Goal: Task Accomplishment & Management: Complete application form

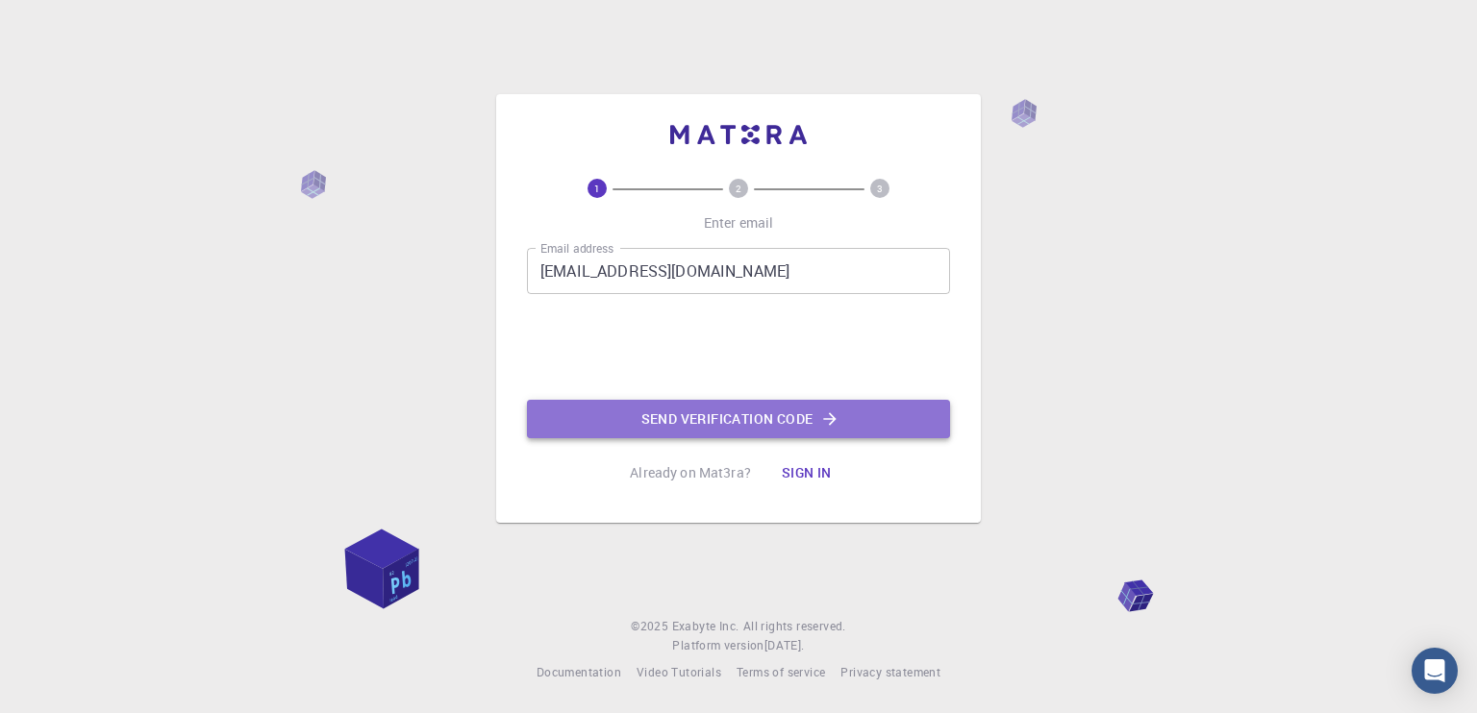
click at [742, 422] on button "Send verification code" at bounding box center [738, 419] width 423 height 38
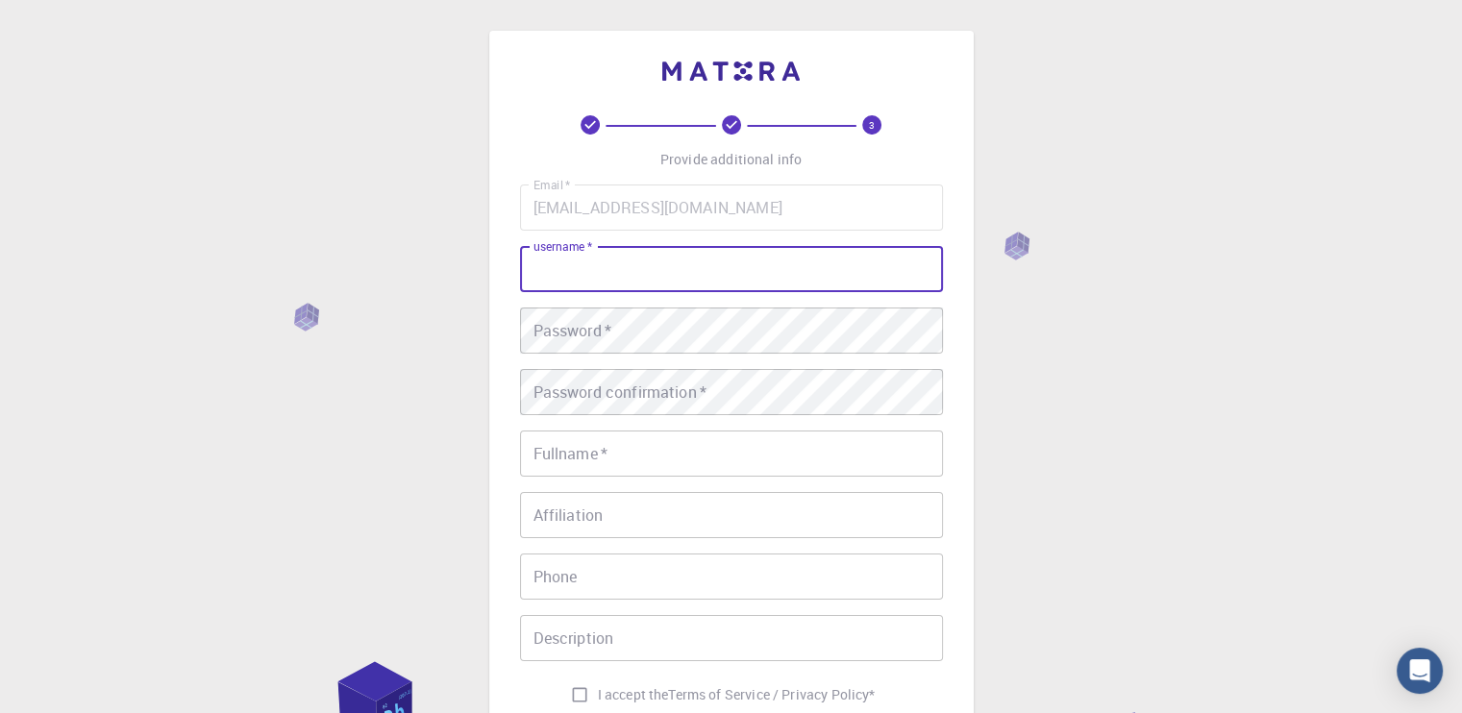
click at [674, 284] on input "username   *" at bounding box center [731, 269] width 423 height 46
type input "heet_k02"
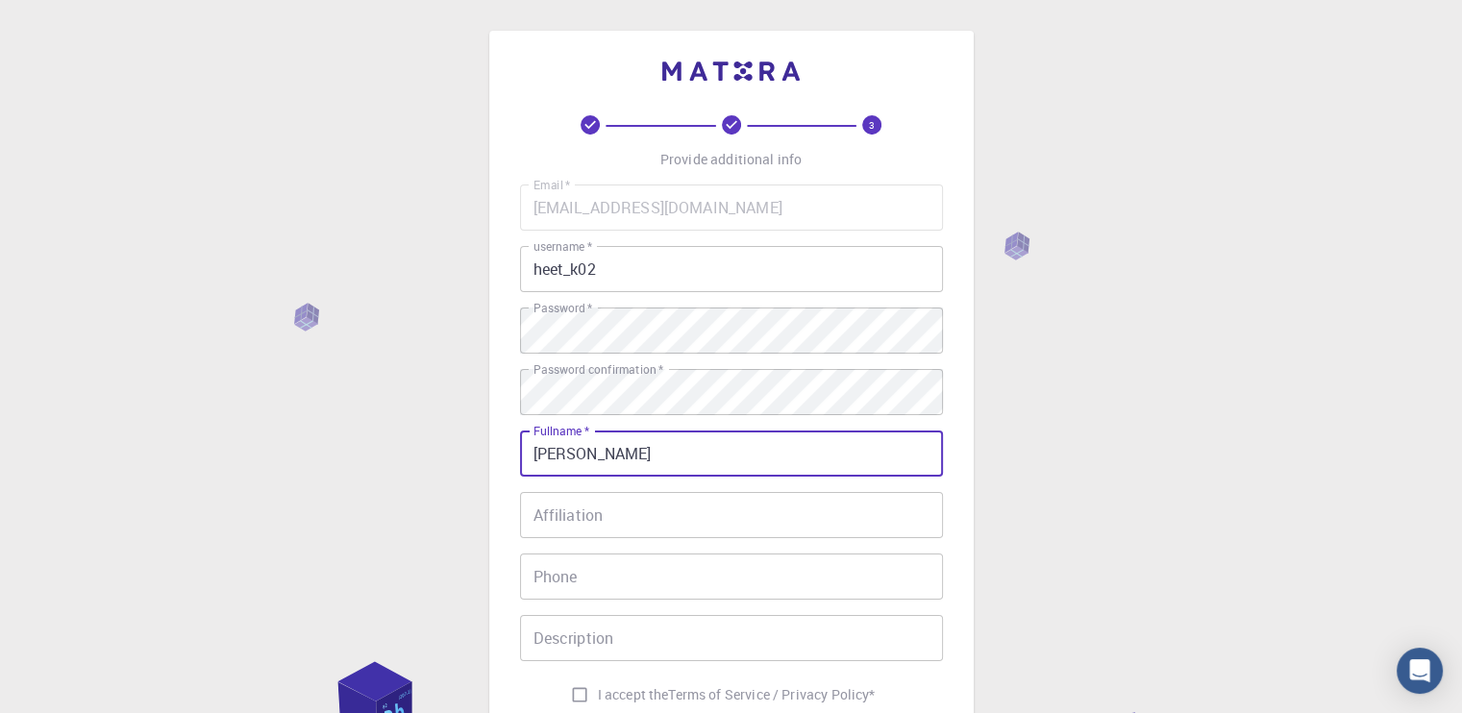
scroll to position [213, 0]
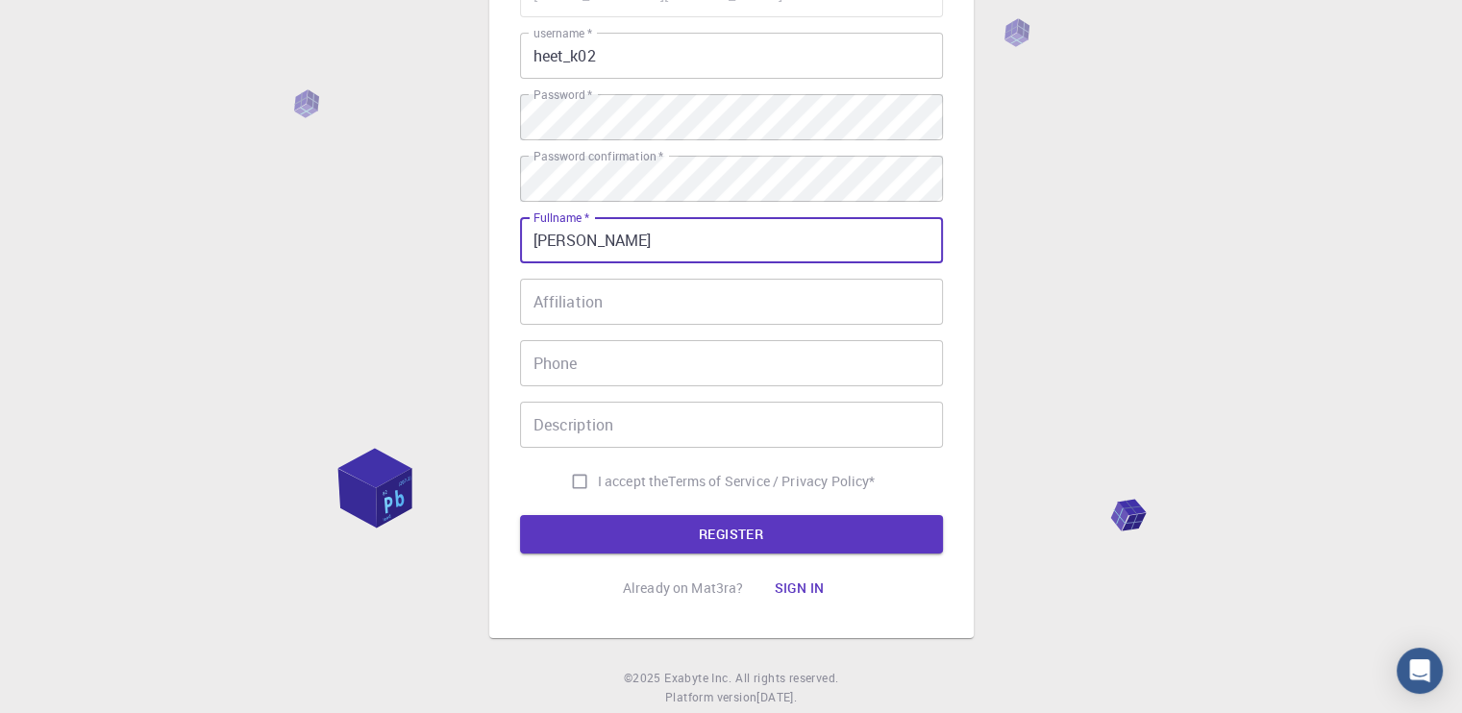
type input "[PERSON_NAME]"
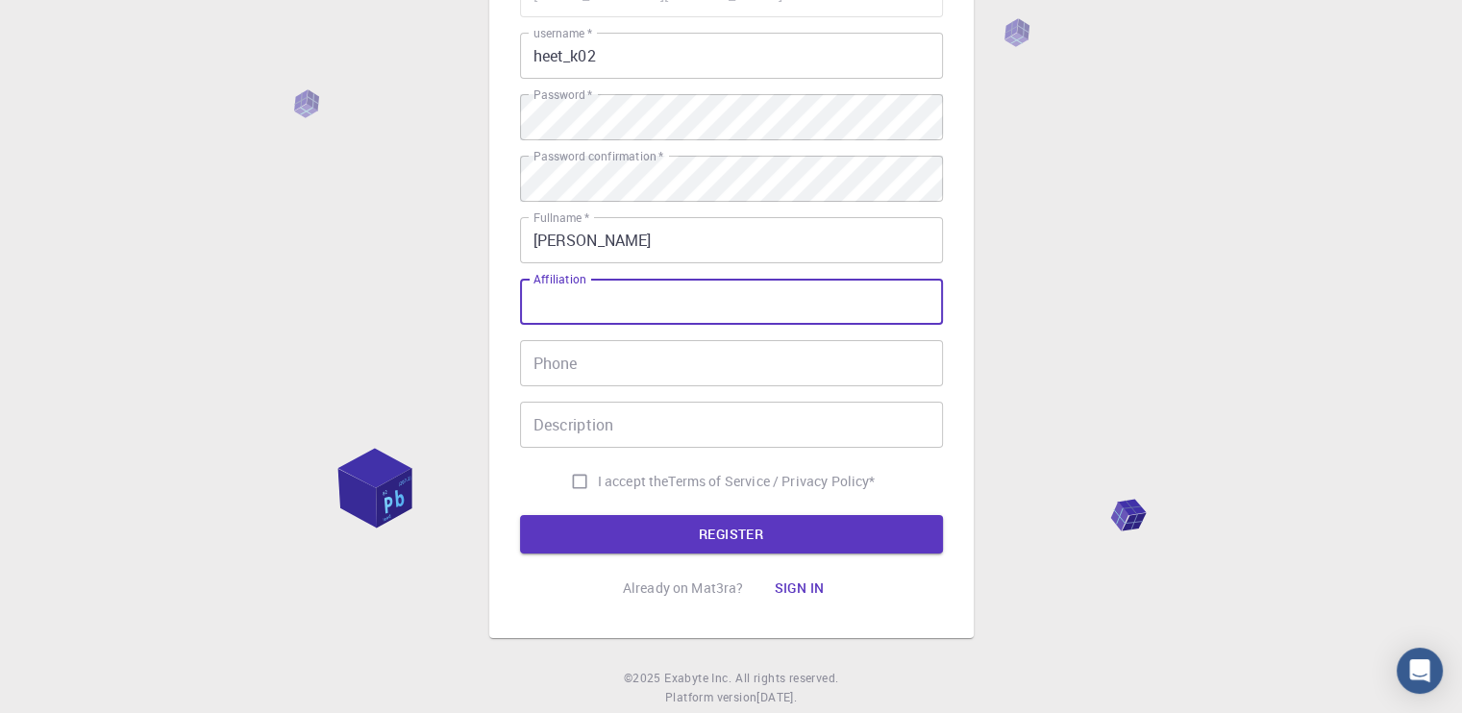
click at [612, 311] on input "Affiliation" at bounding box center [731, 302] width 423 height 46
type input "Student"
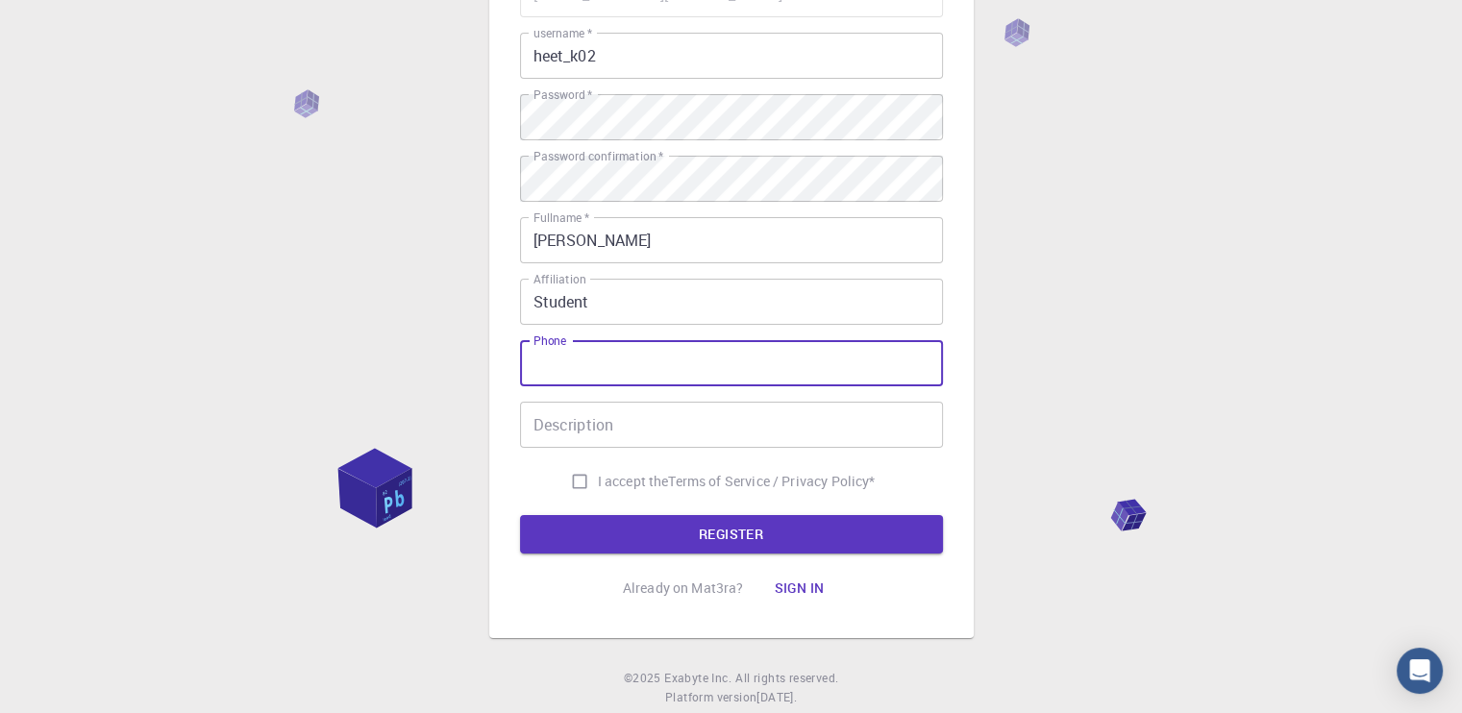
click at [577, 347] on input "Phone" at bounding box center [731, 363] width 423 height 46
type input "8160904622"
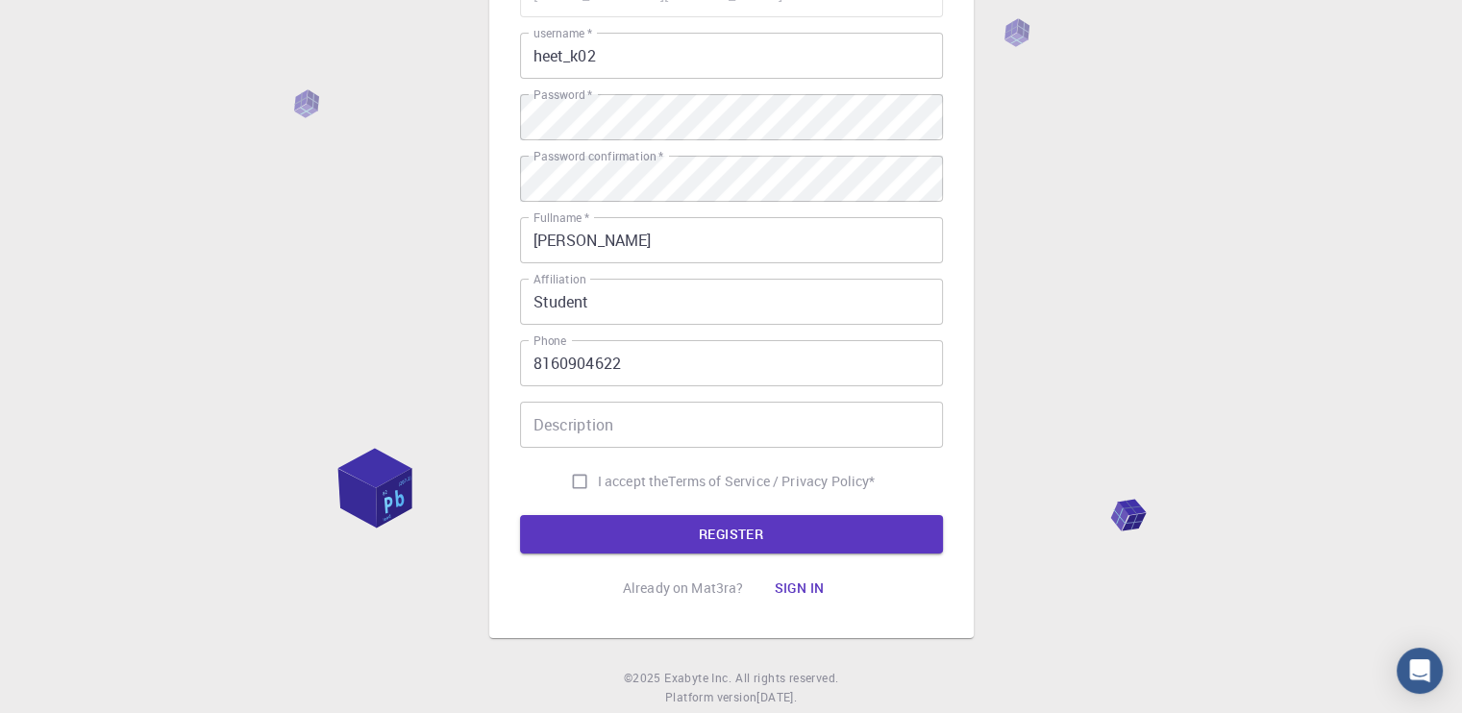
drag, startPoint x: 617, startPoint y: 459, endPoint x: 587, endPoint y: 422, distance: 47.8
click at [587, 422] on div "Email   * [EMAIL_ADDRESS][DOMAIN_NAME] Email   * username   * heet_k02 username…" at bounding box center [731, 235] width 423 height 529
click at [587, 422] on input "Description" at bounding box center [731, 425] width 423 height 46
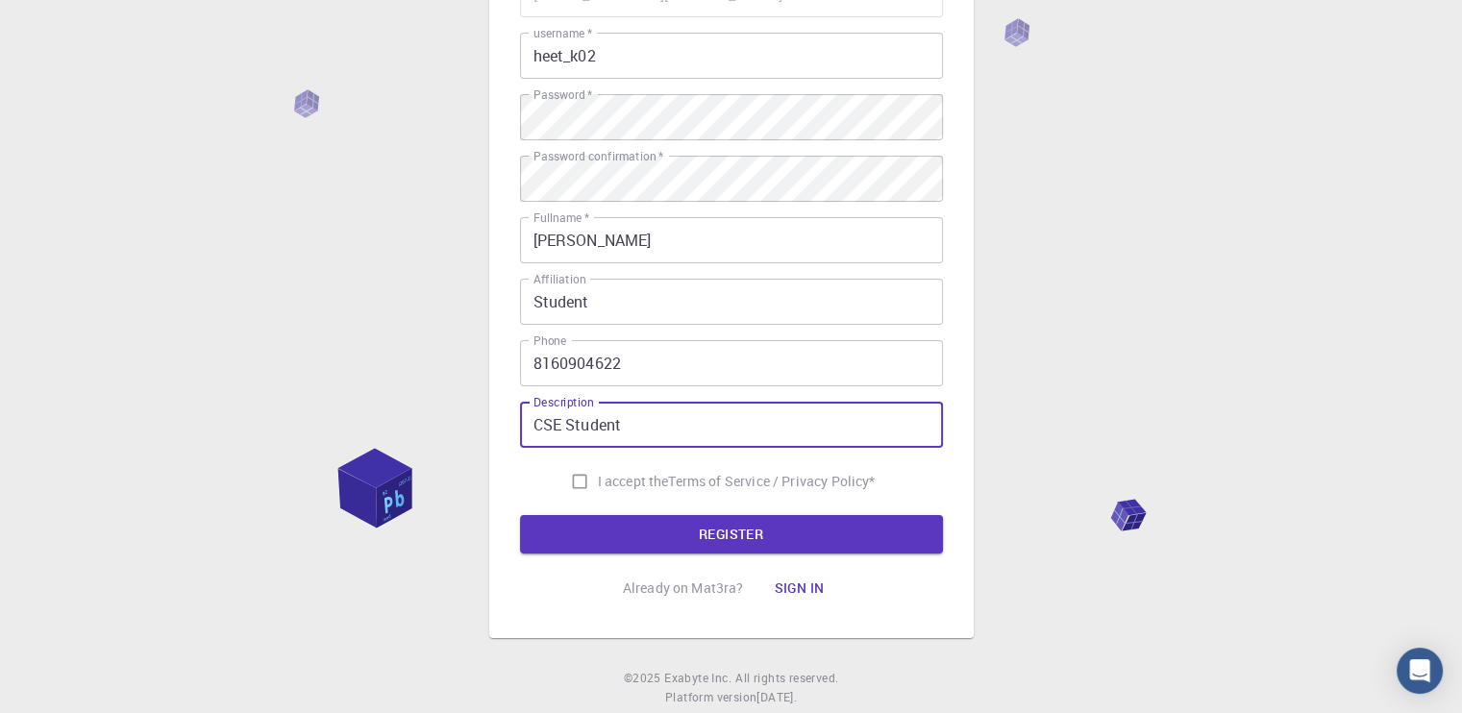
type input "CSE Student"
click at [584, 484] on input "I accept the Terms of Service / Privacy Policy *" at bounding box center [580, 481] width 37 height 37
checkbox input "true"
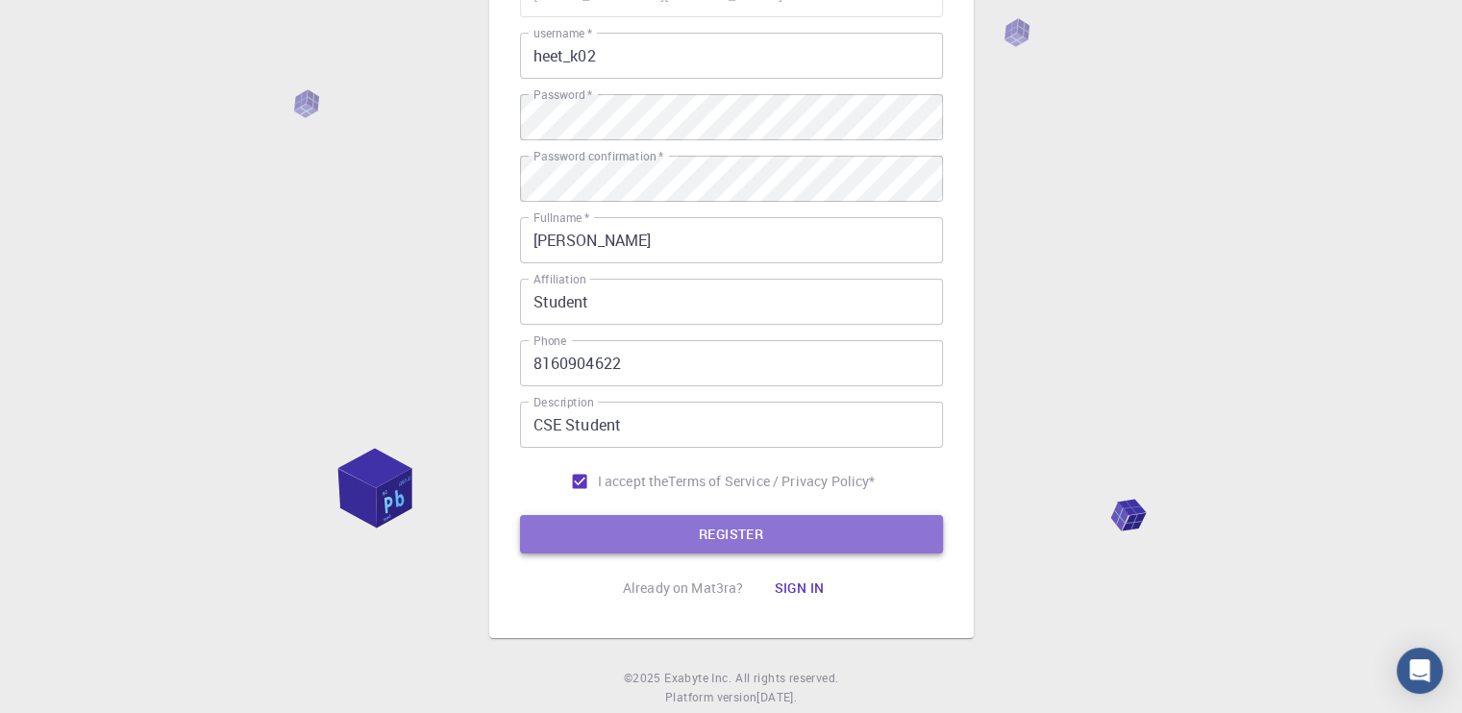
click at [625, 536] on button "REGISTER" at bounding box center [731, 534] width 423 height 38
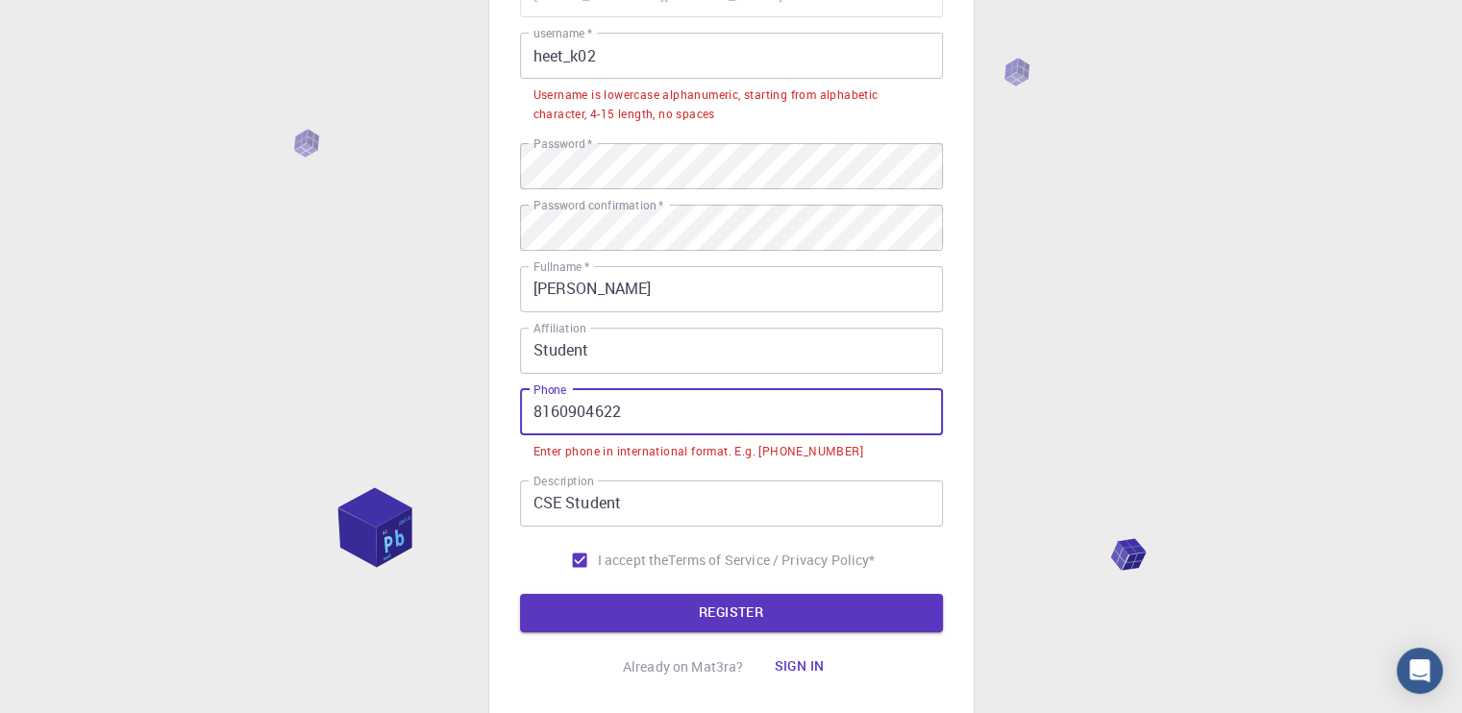
click at [538, 413] on input "8160904622" at bounding box center [731, 412] width 423 height 46
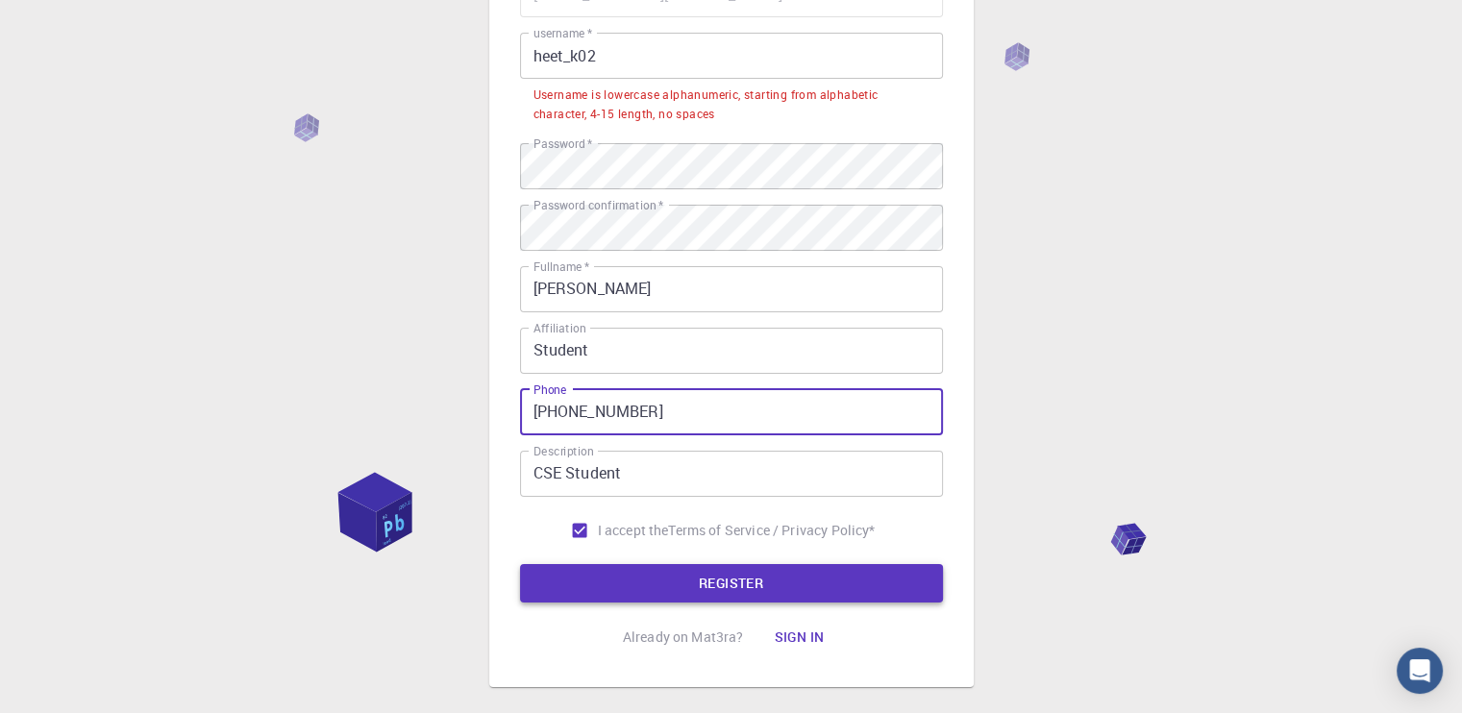
type input "[PHONE_NUMBER]"
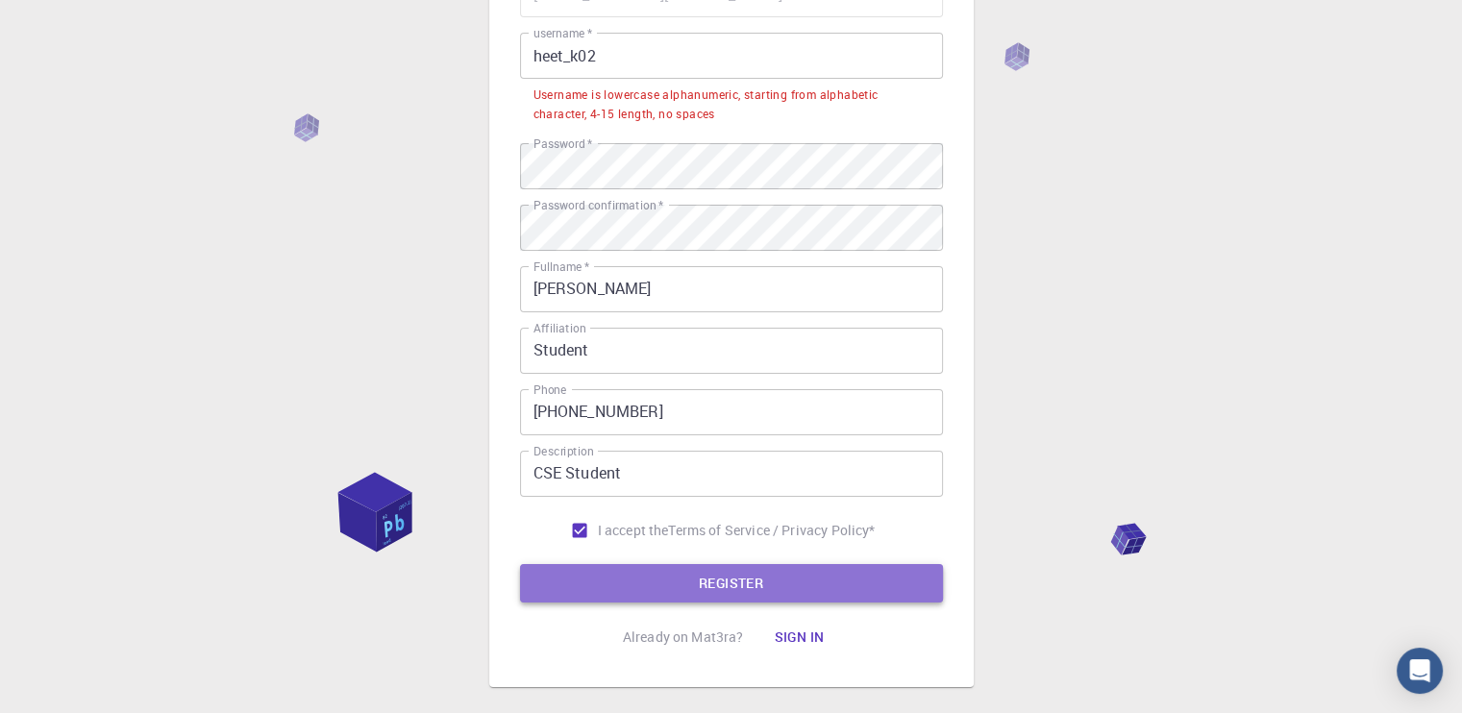
click at [675, 576] on button "REGISTER" at bounding box center [731, 583] width 423 height 38
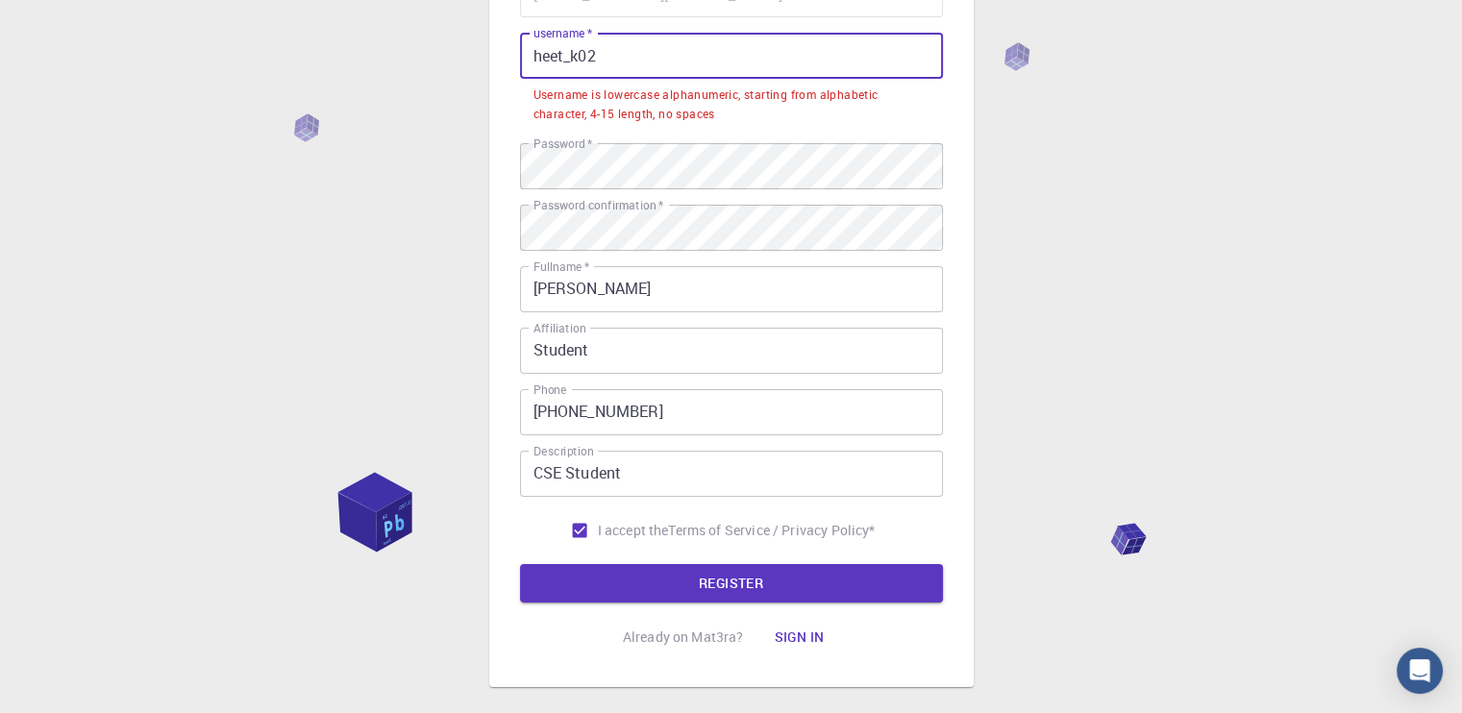
click at [572, 62] on input "heet_k02" at bounding box center [731, 56] width 423 height 46
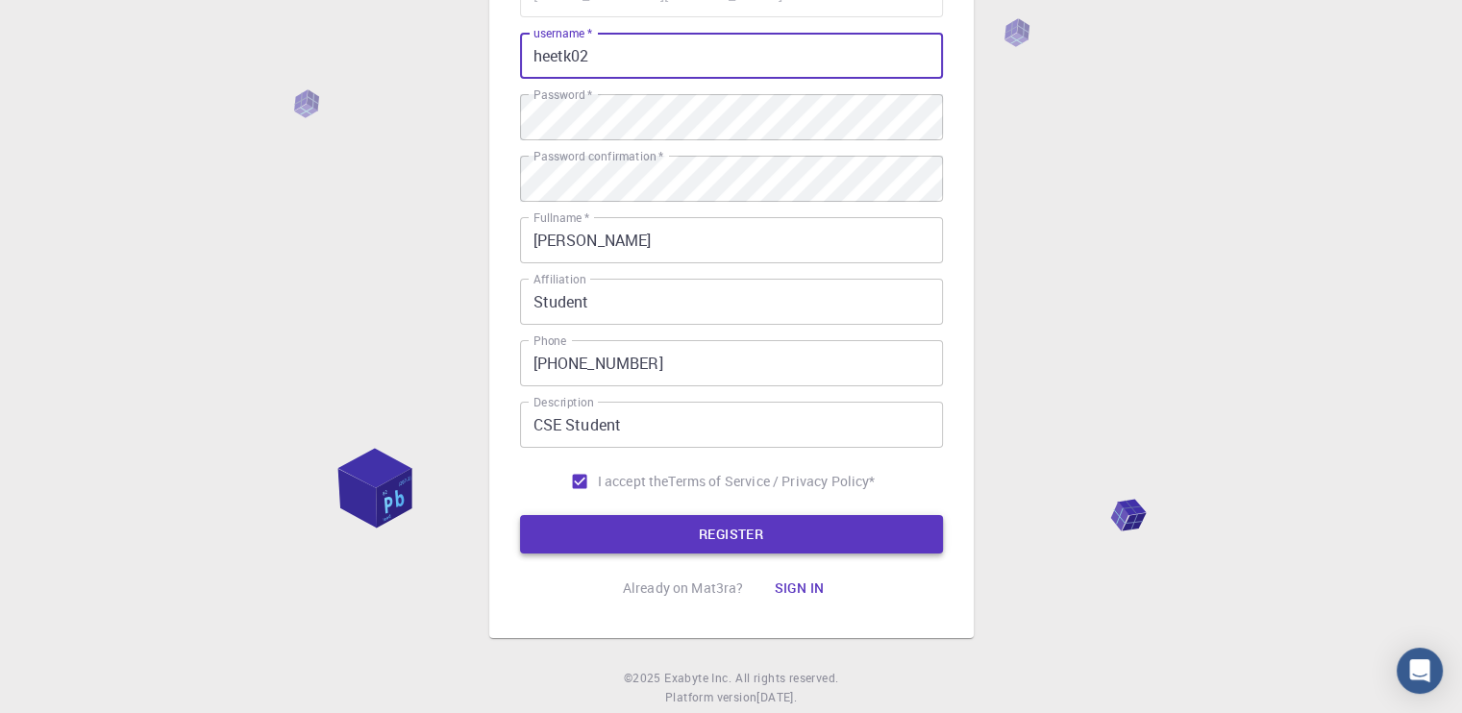
type input "heetk02"
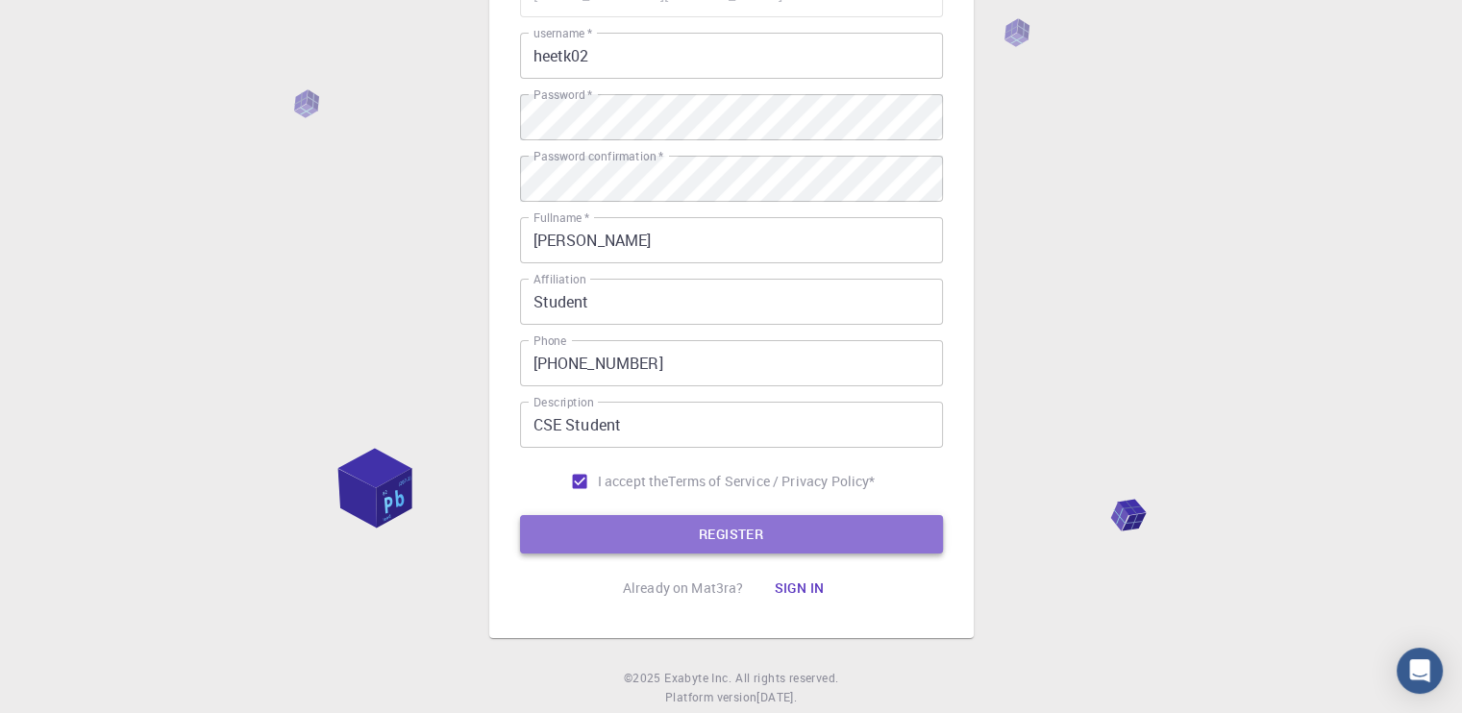
click at [719, 545] on button "REGISTER" at bounding box center [731, 534] width 423 height 38
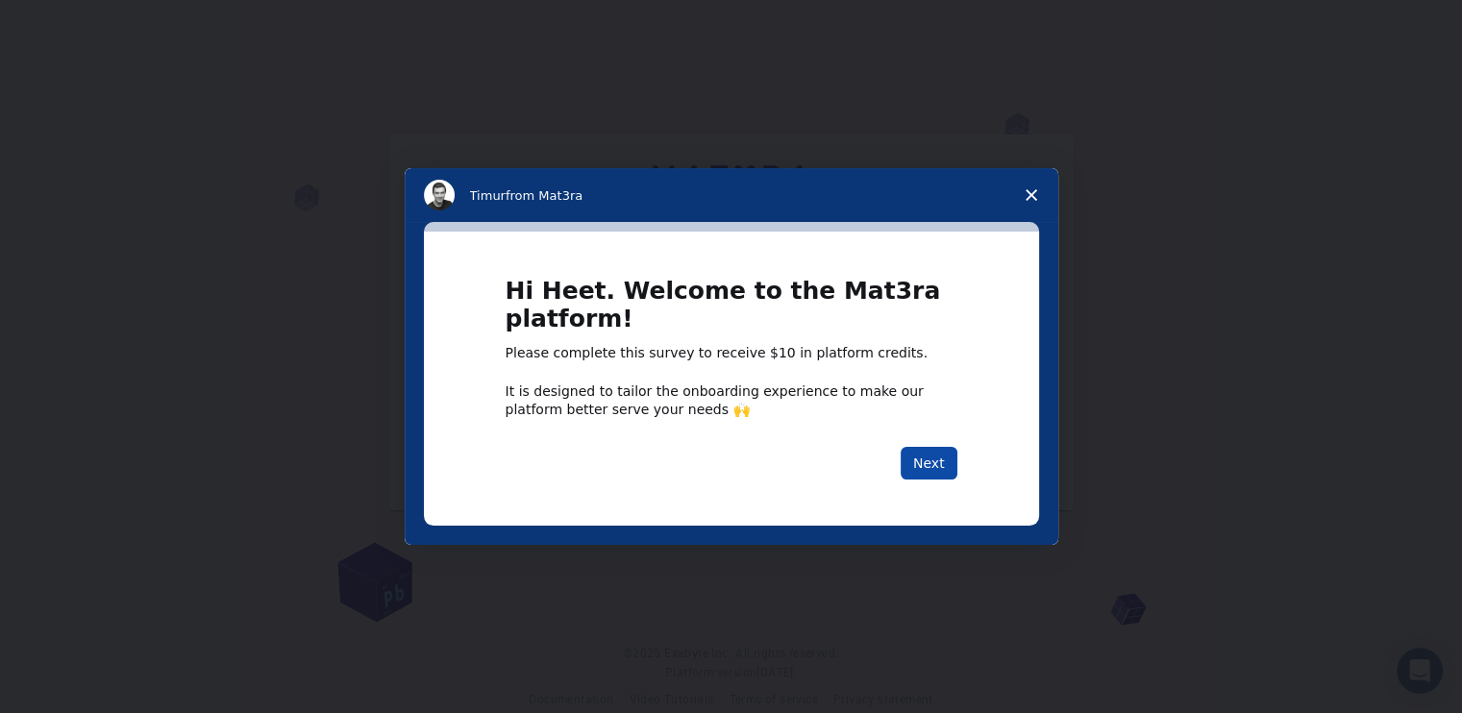
click at [919, 463] on button "Next" at bounding box center [929, 463] width 57 height 33
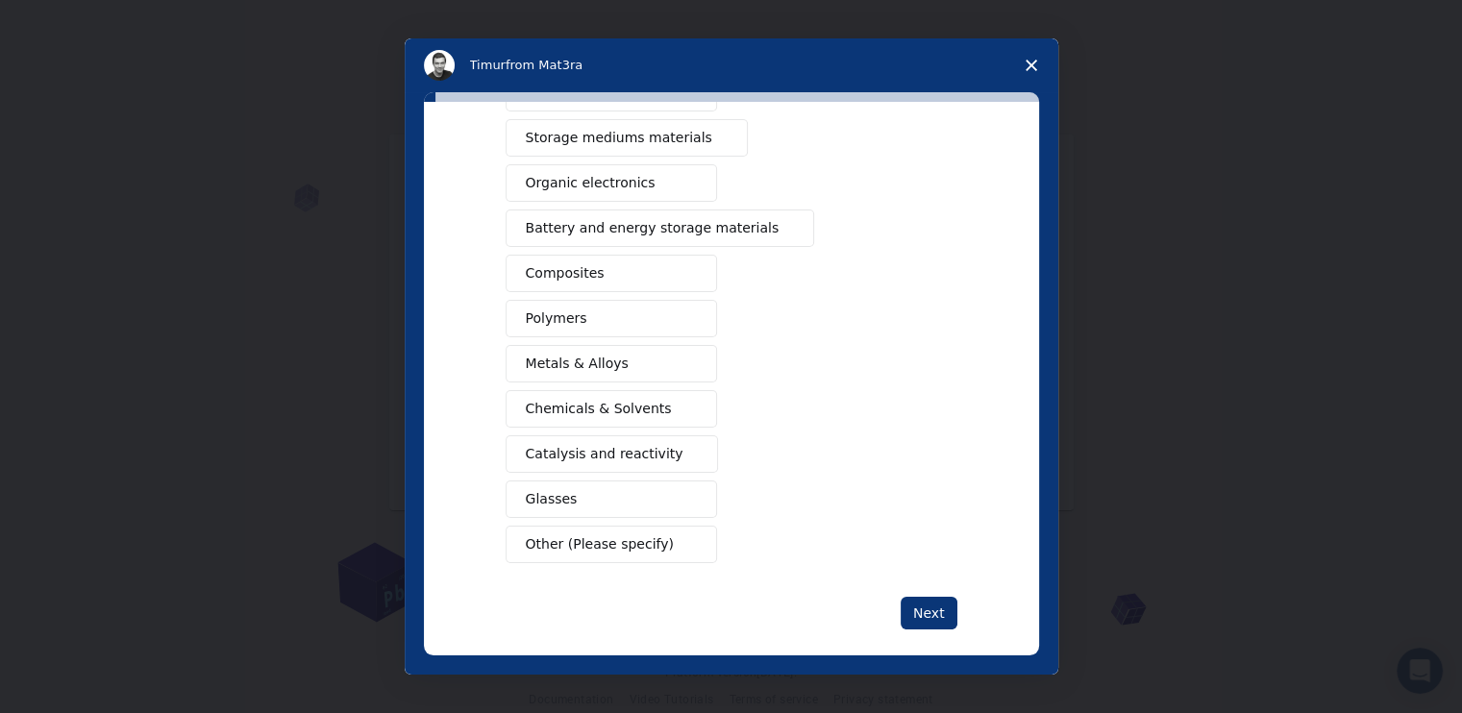
scroll to position [198, 0]
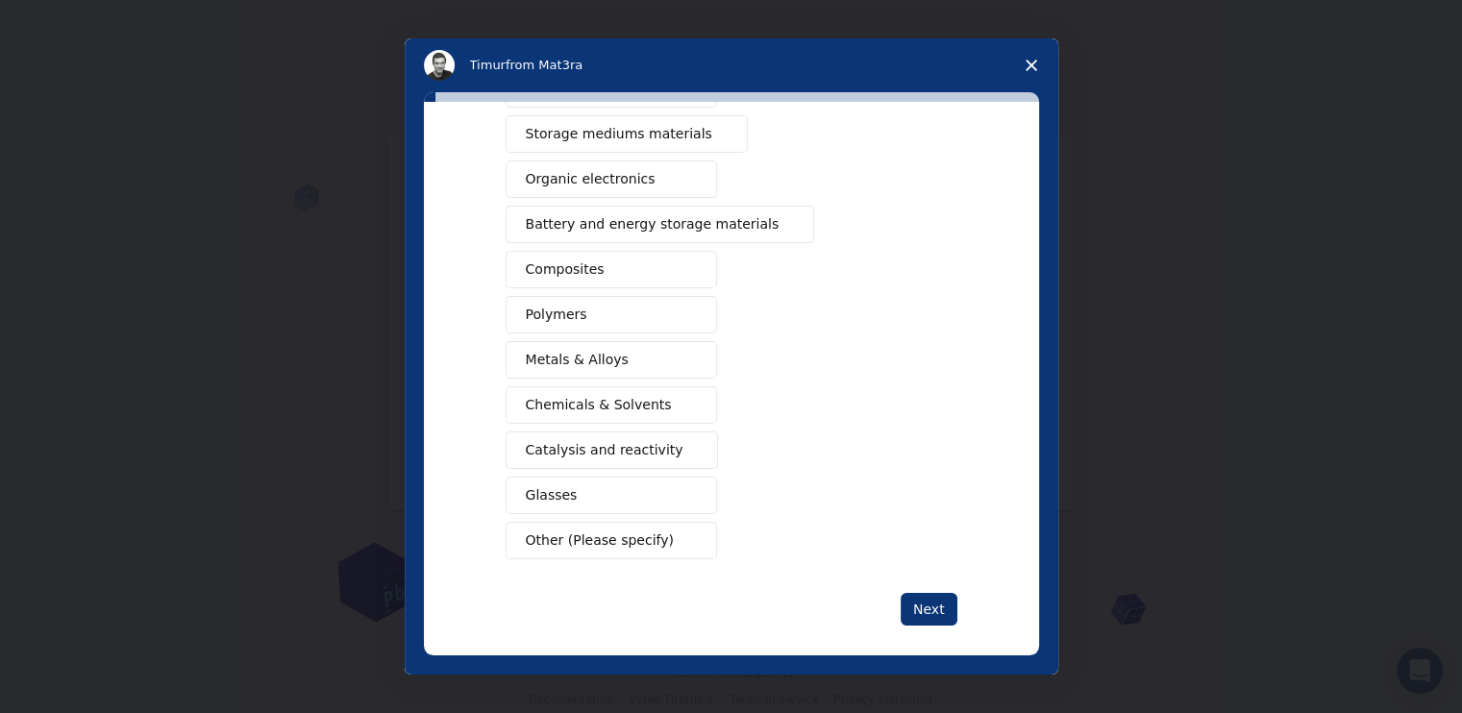
click at [1038, 54] on span "Close survey" at bounding box center [1032, 65] width 54 height 54
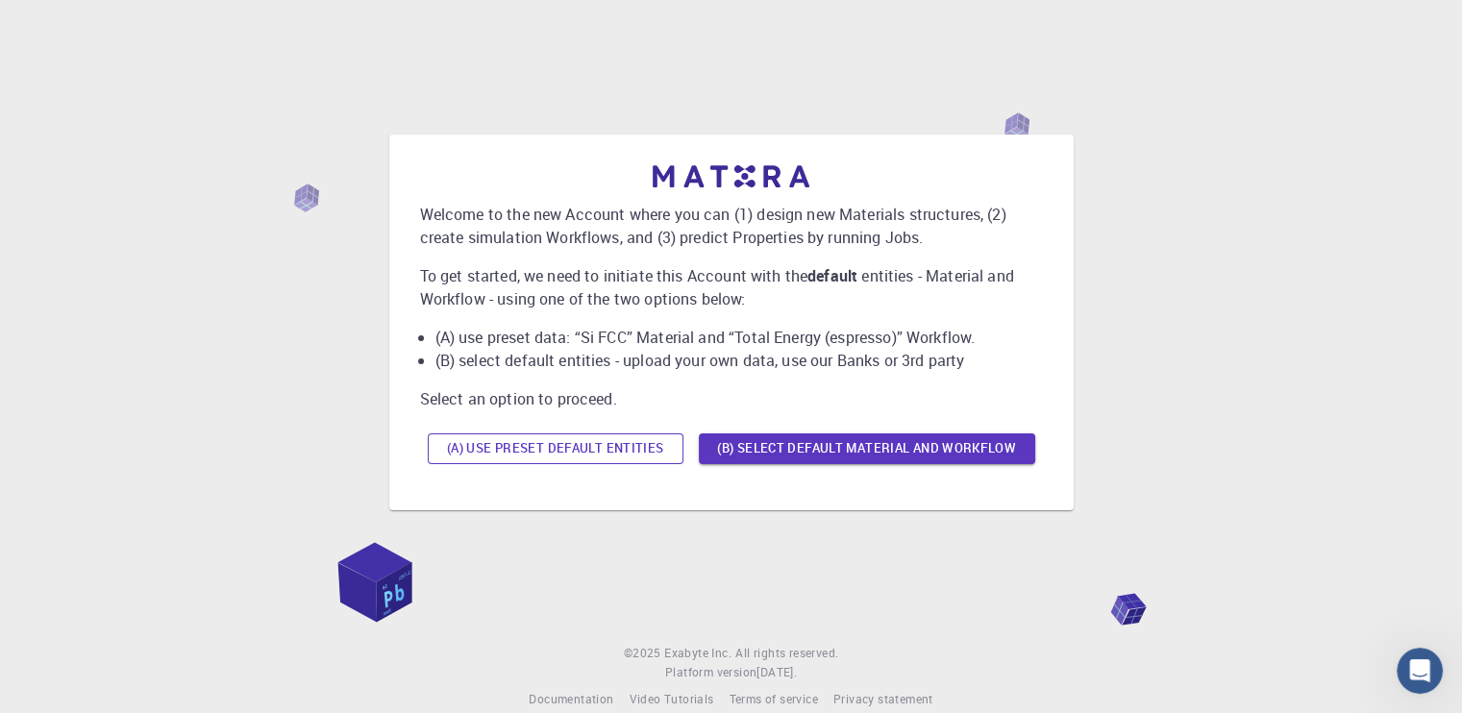
click at [583, 444] on button "(A) Use preset default entities" at bounding box center [556, 449] width 256 height 31
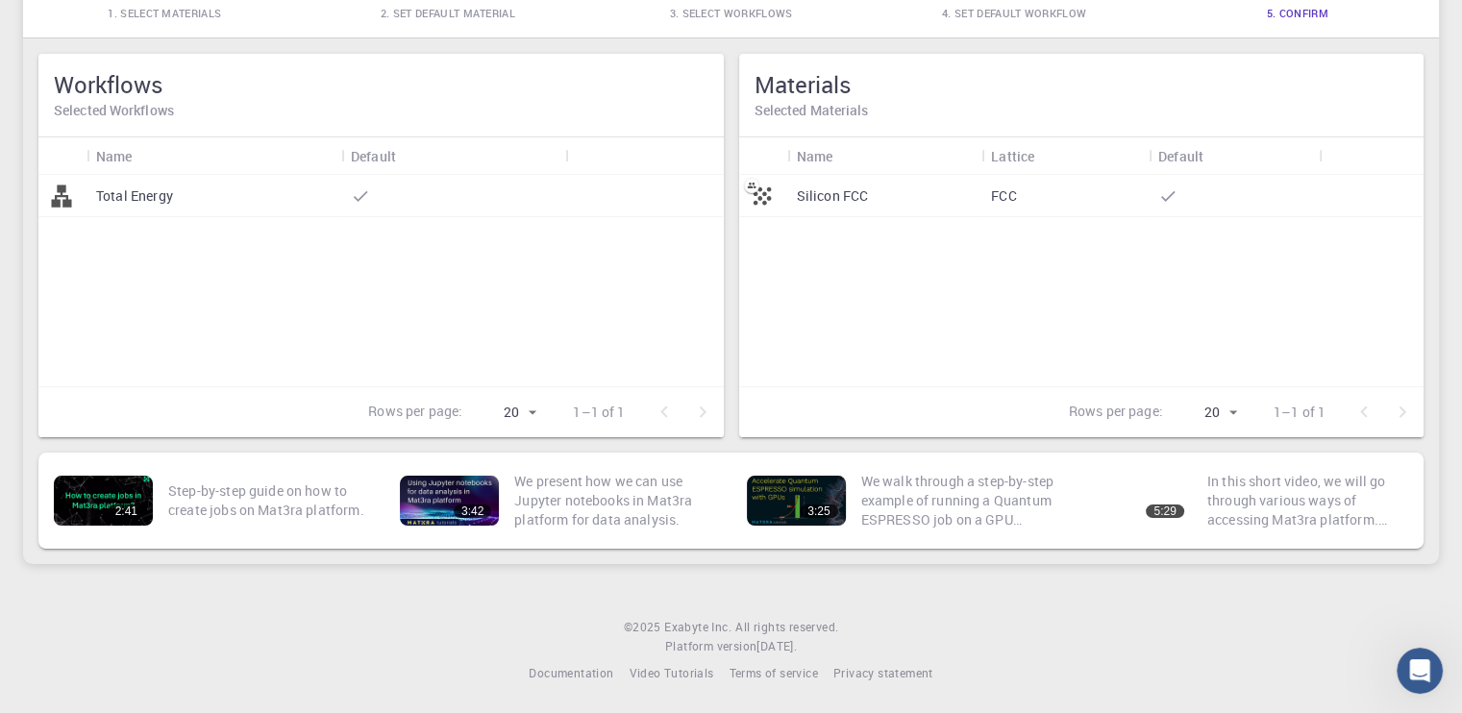
scroll to position [0, 0]
